Goal: Navigation & Orientation: Find specific page/section

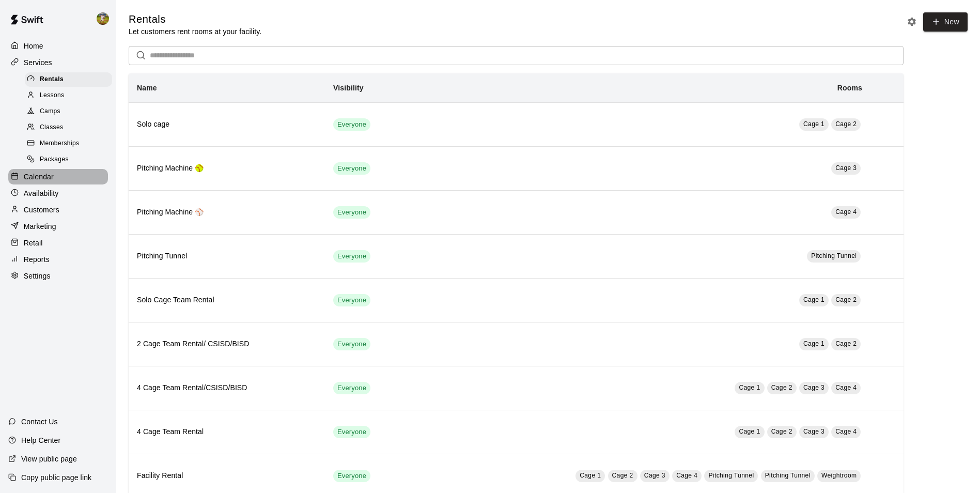
click at [48, 181] on p "Calendar" at bounding box center [39, 177] width 30 height 10
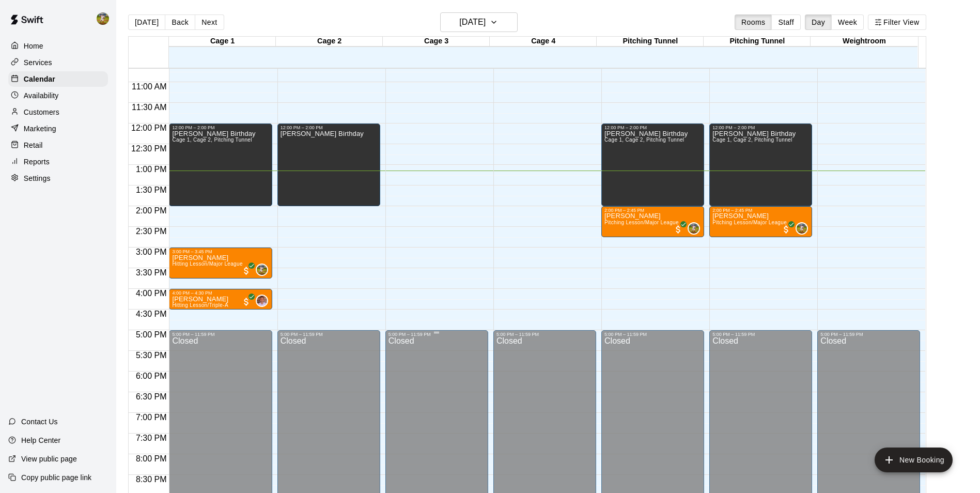
scroll to position [422, 0]
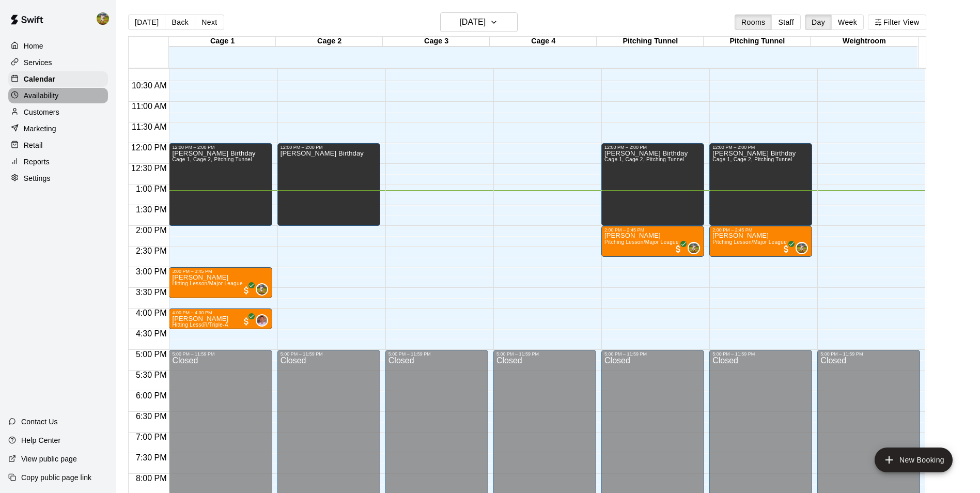
click at [59, 90] on div "Availability" at bounding box center [58, 96] width 100 height 16
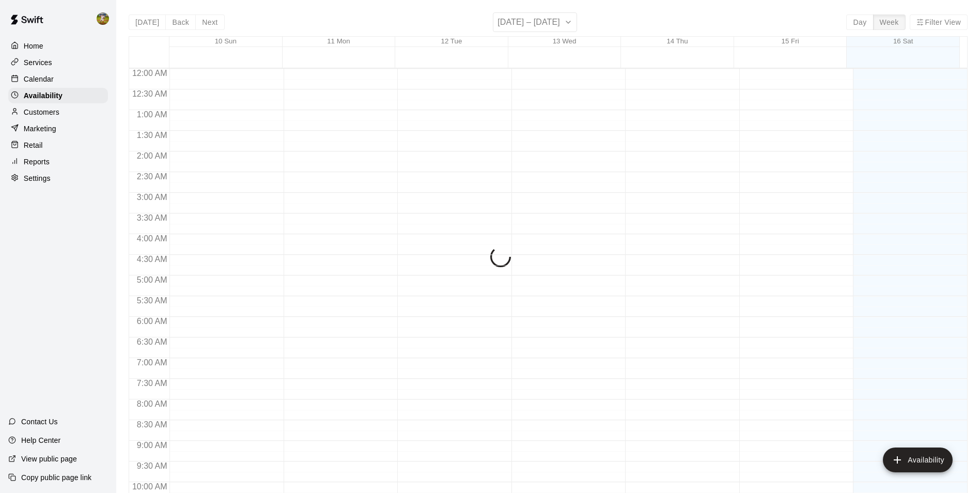
scroll to position [544, 0]
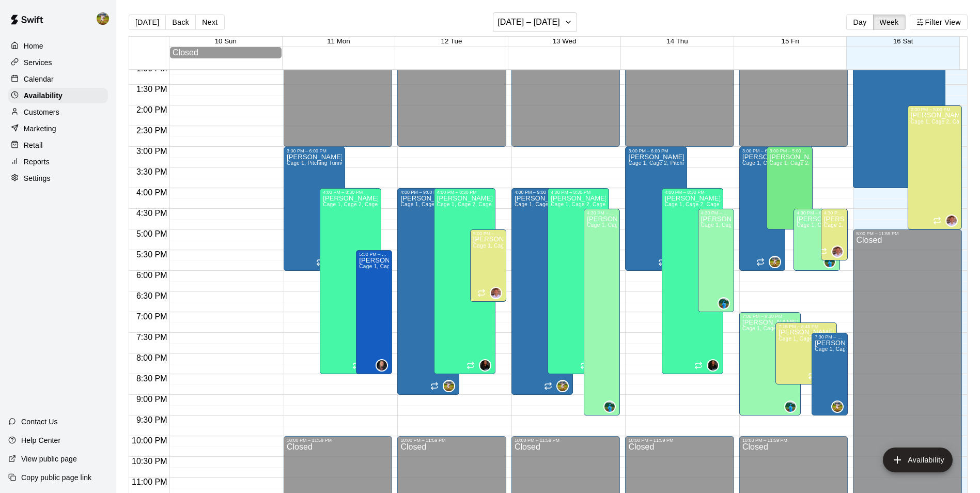
click at [60, 113] on div "Customers" at bounding box center [58, 112] width 100 height 16
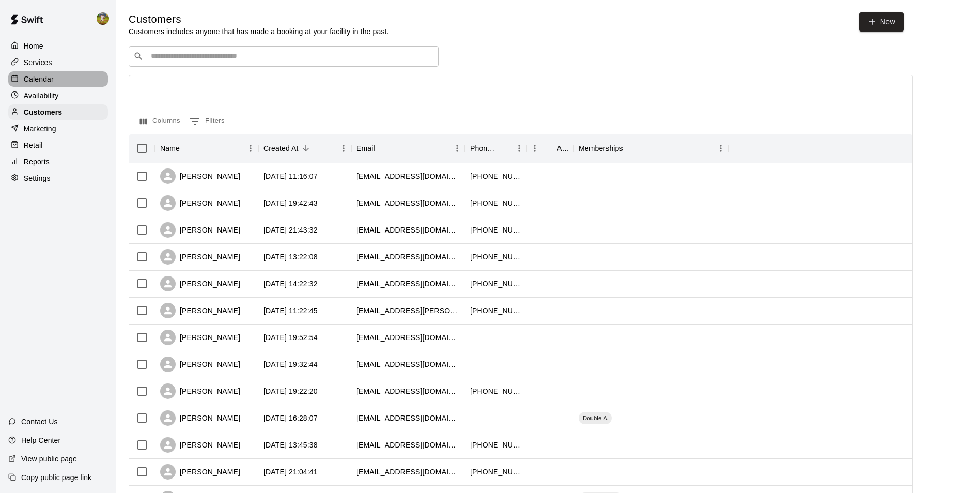
click at [59, 82] on div "Calendar" at bounding box center [58, 79] width 100 height 16
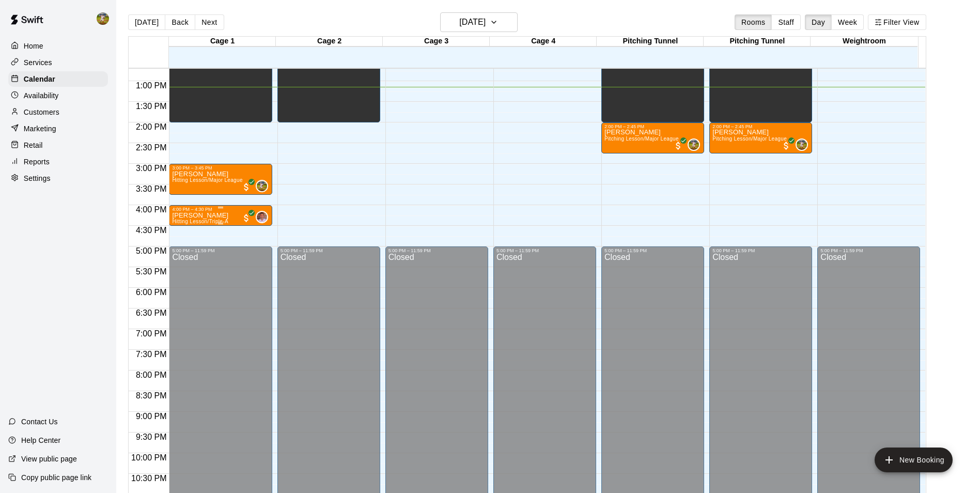
scroll to position [422, 0]
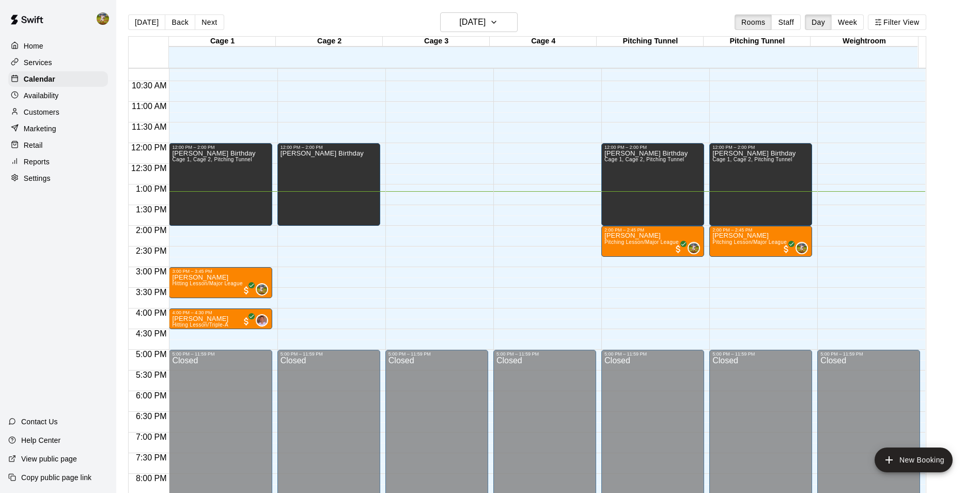
click at [53, 266] on div "Home Services Calendar Availability Customers Marketing Retail Reports Settings…" at bounding box center [58, 246] width 116 height 493
click at [498, 23] on icon "button" at bounding box center [494, 22] width 8 height 12
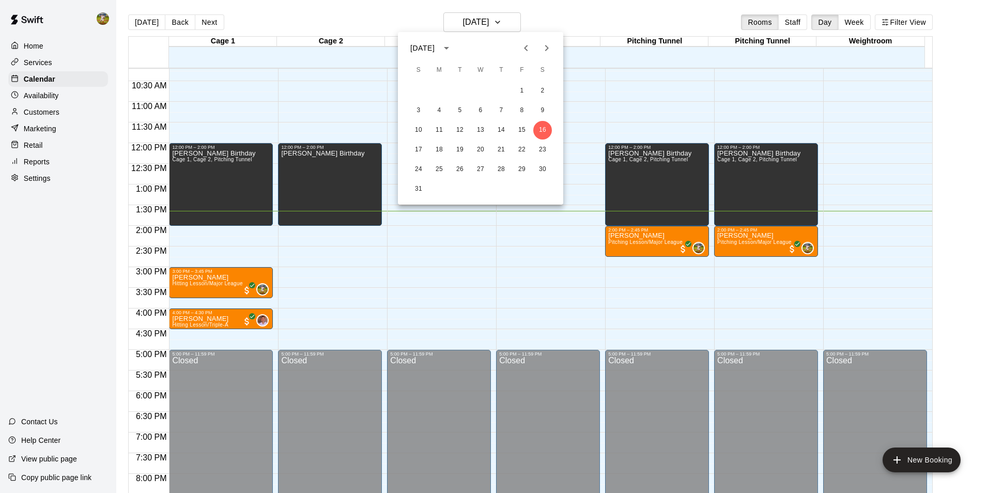
click at [516, 20] on div at bounding box center [494, 246] width 988 height 493
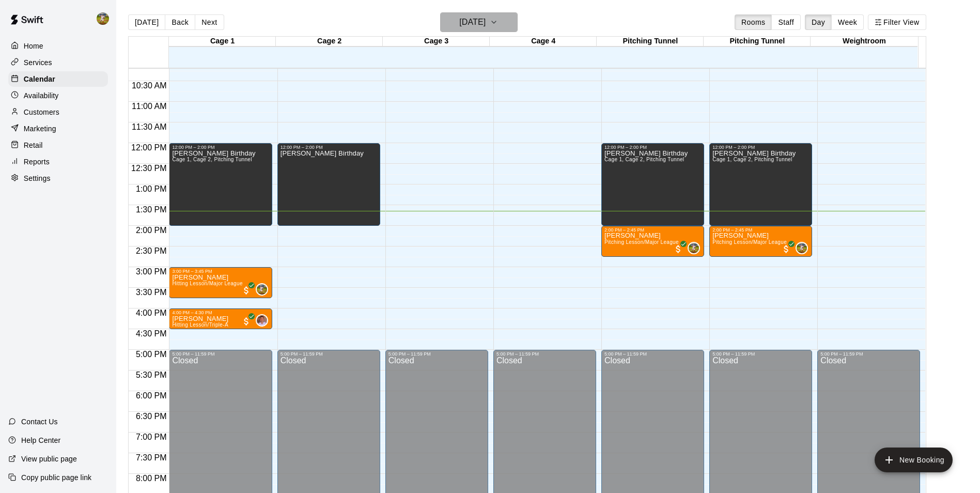
click at [498, 20] on icon "button" at bounding box center [494, 22] width 8 height 12
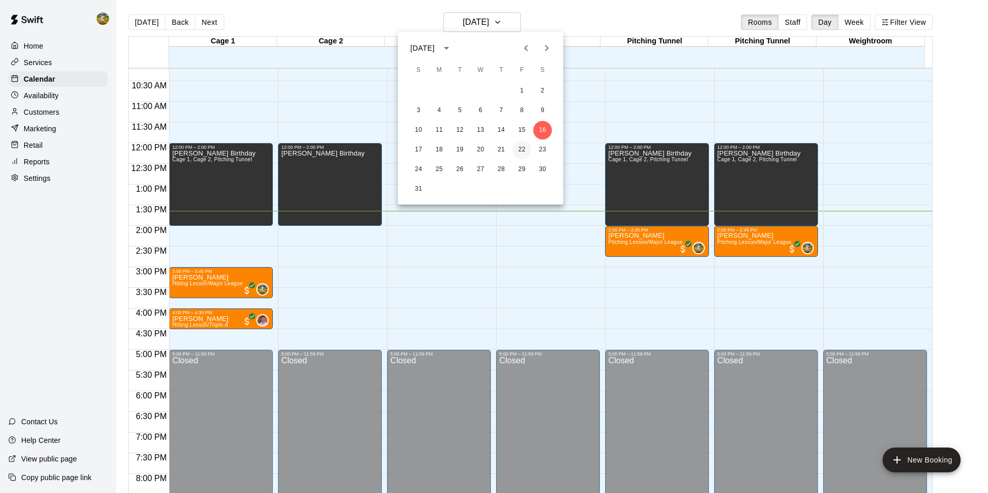
click at [525, 149] on button "22" at bounding box center [522, 150] width 19 height 19
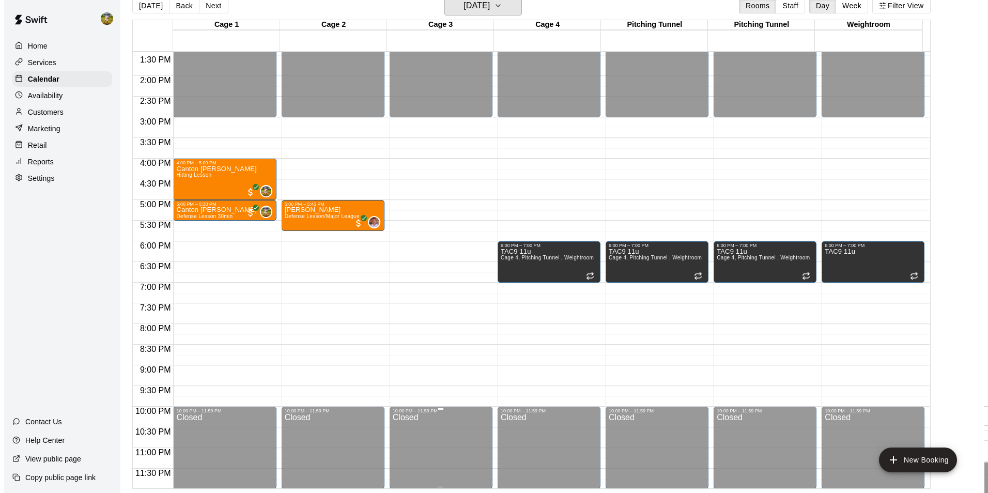
scroll to position [557, 0]
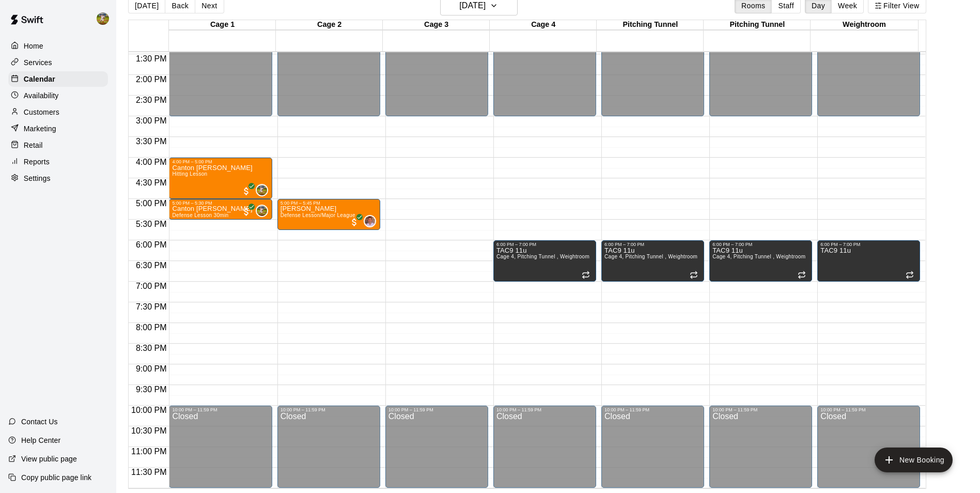
click at [505, 17] on div "[DATE] Back [DATE][DATE] Rooms Staff Day Week Filter View" at bounding box center [527, 8] width 798 height 24
click at [498, 3] on icon "button" at bounding box center [494, 5] width 8 height 12
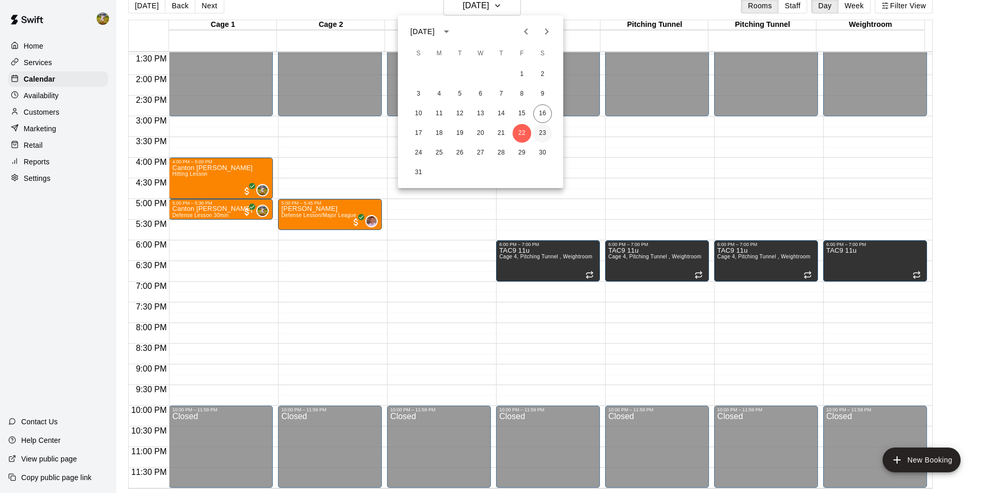
click at [543, 127] on button "23" at bounding box center [542, 133] width 19 height 19
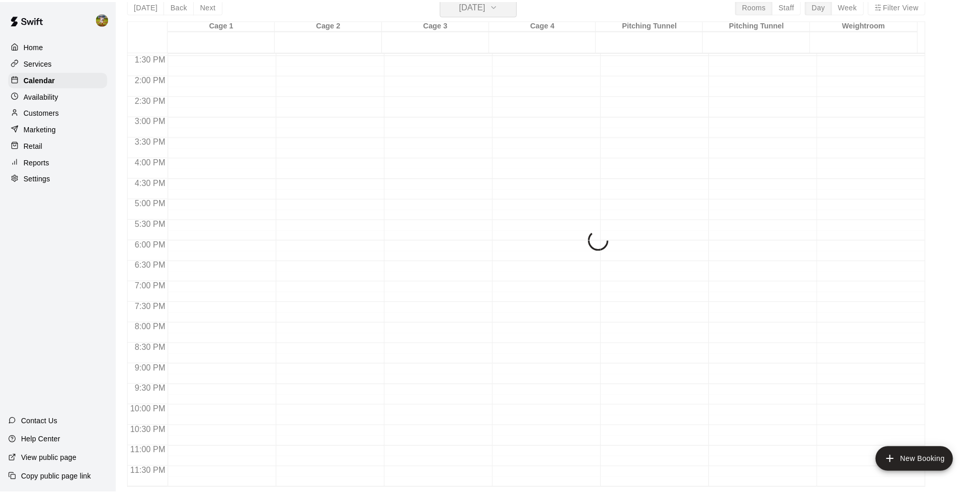
scroll to position [12, 0]
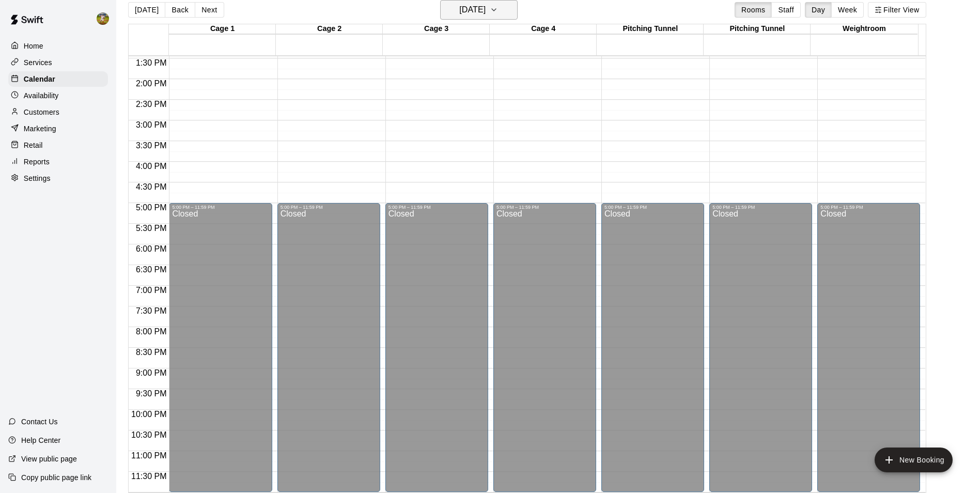
click at [507, 6] on button "[DATE]" at bounding box center [479, 10] width 78 height 20
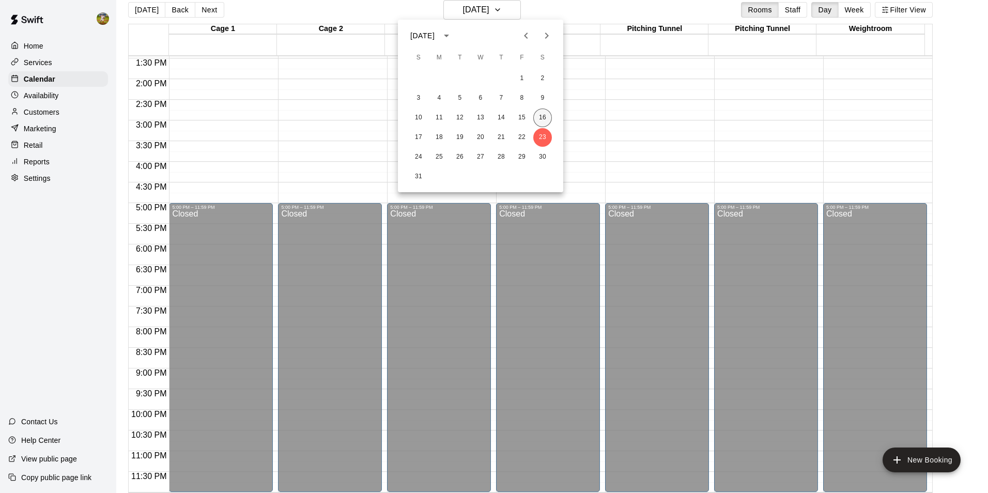
click at [547, 111] on button "16" at bounding box center [542, 118] width 19 height 19
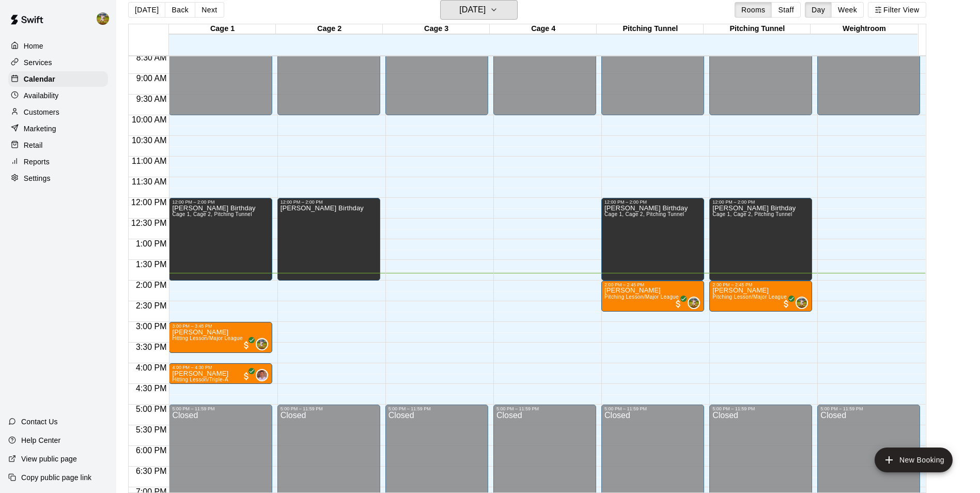
scroll to position [454, 0]
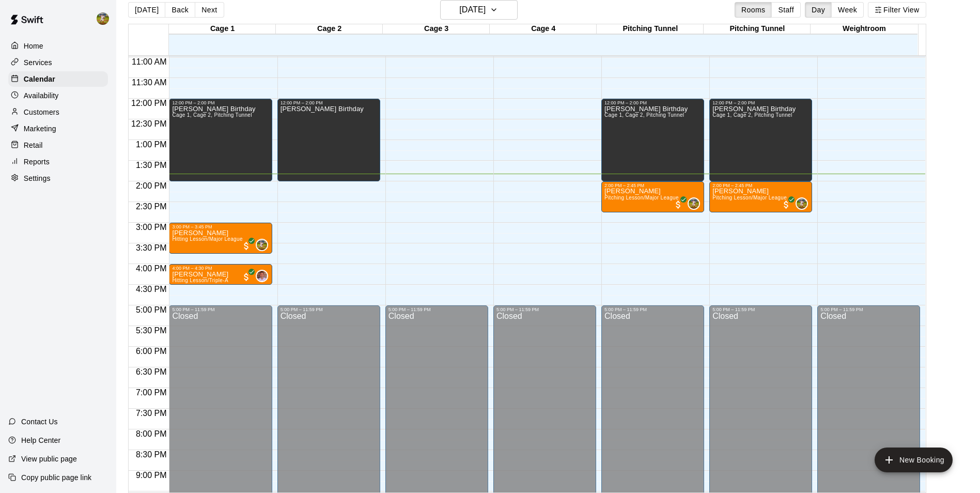
click at [781, 203] on div "[DATE] Back [DATE][DATE] Rooms Staff Day Week Filter View Cage 1 16 Sat Cage 2 …" at bounding box center [527, 246] width 814 height 493
